Goal: Task Accomplishment & Management: Complete application form

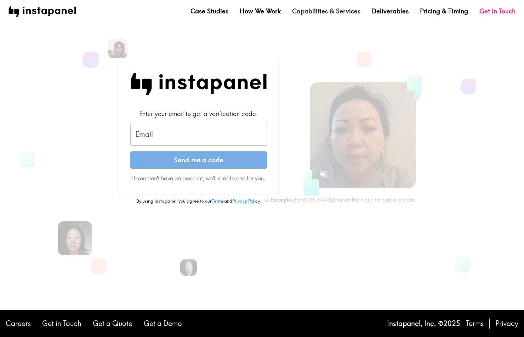
click at [328, 12] on link "Capabilities & Services" at bounding box center [326, 11] width 68 height 9
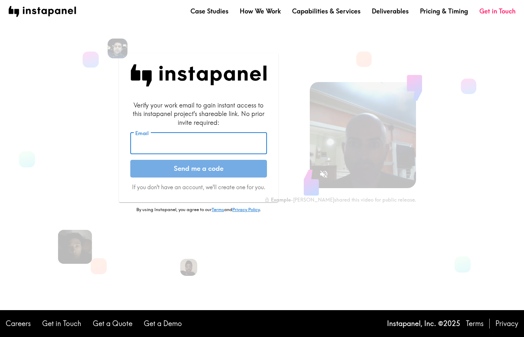
click at [206, 145] on input "Email" at bounding box center [198, 144] width 137 height 22
click at [56, 179] on section "Verify your work email to gain instant access to this instapanel project's shar…" at bounding box center [256, 147] width 507 height 272
